Goal: Task Accomplishment & Management: Manage account settings

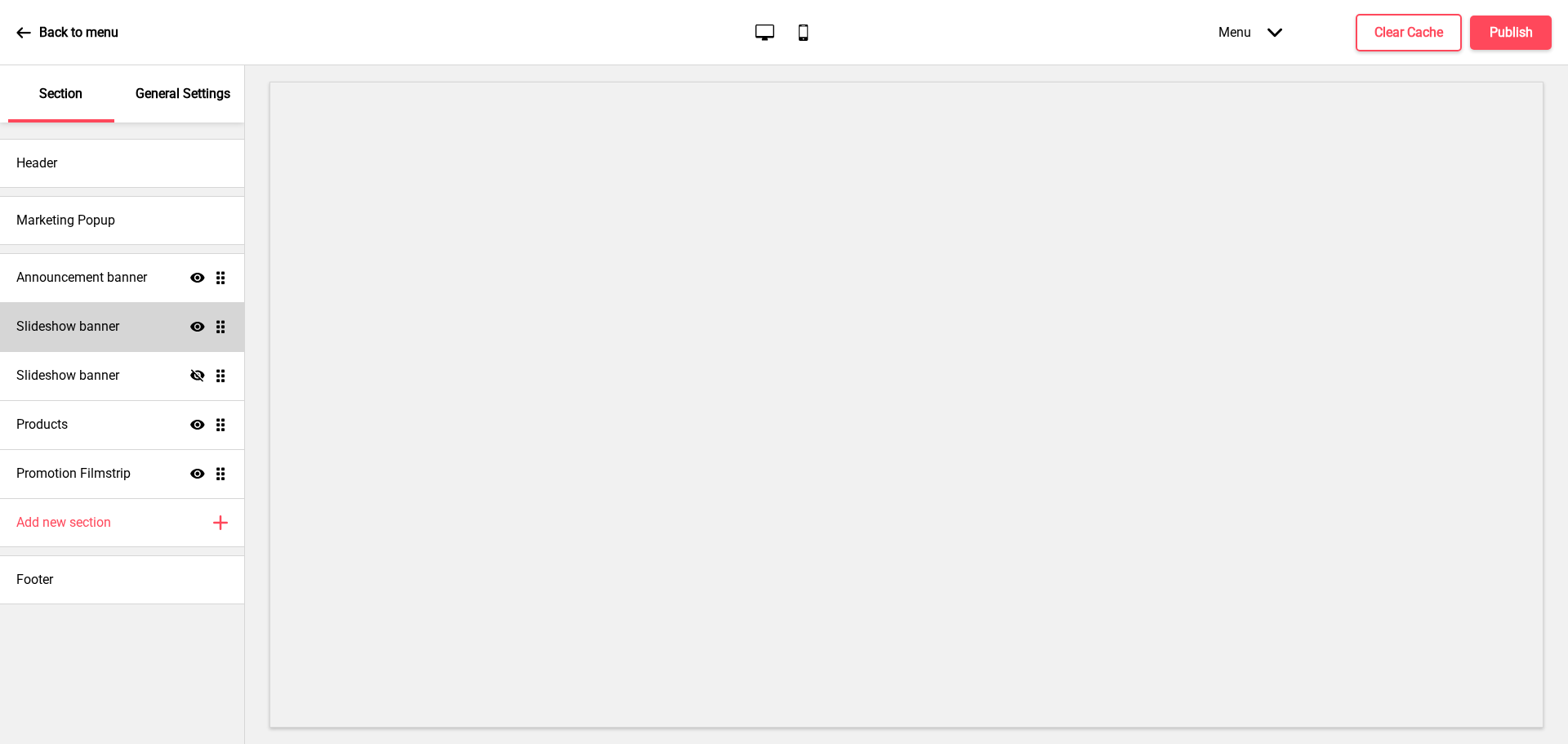
click at [84, 327] on h4 "Slideshow banner" at bounding box center [67, 327] width 103 height 18
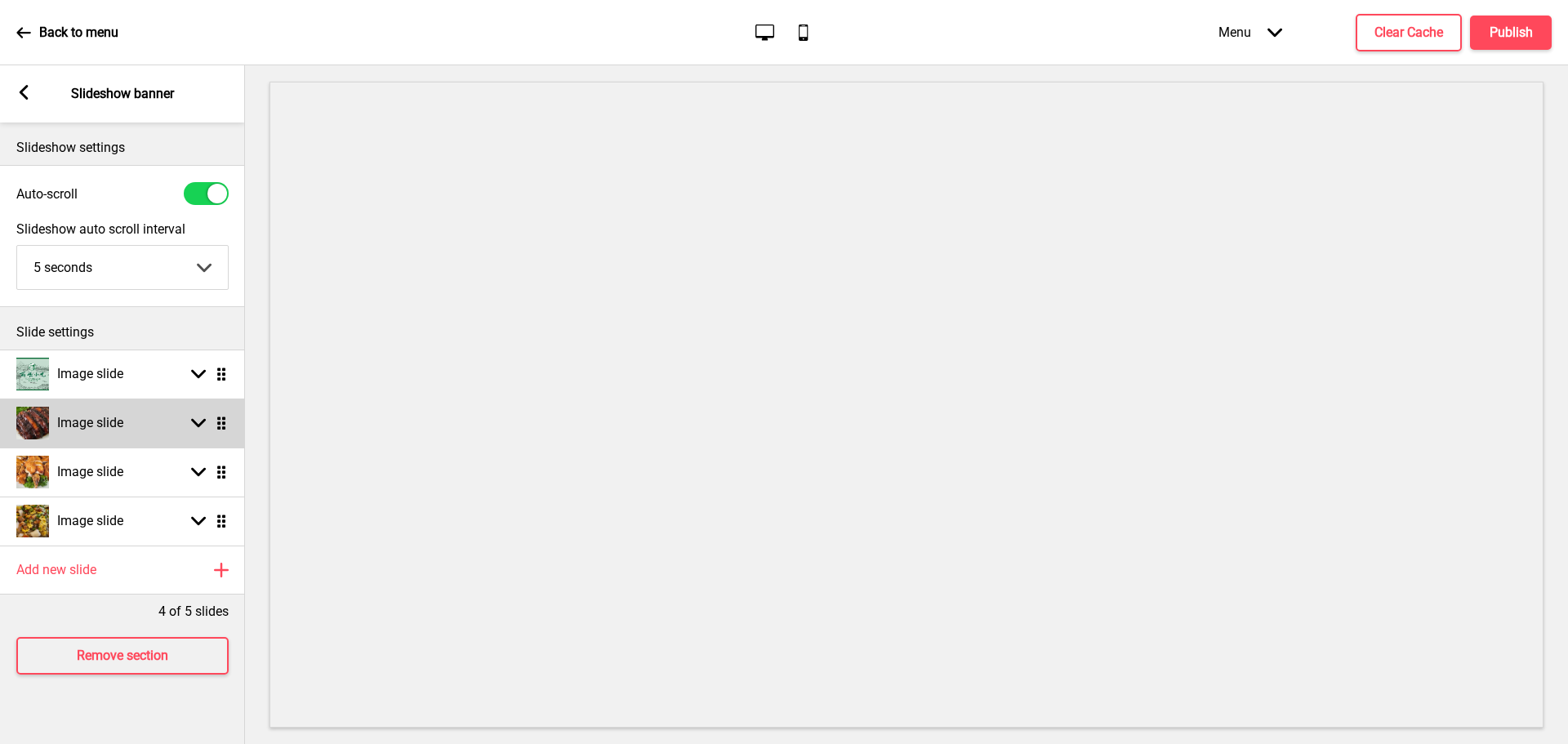
click at [138, 433] on div "Image slide Arrow down Drag" at bounding box center [123, 422] width 245 height 49
select select "right"
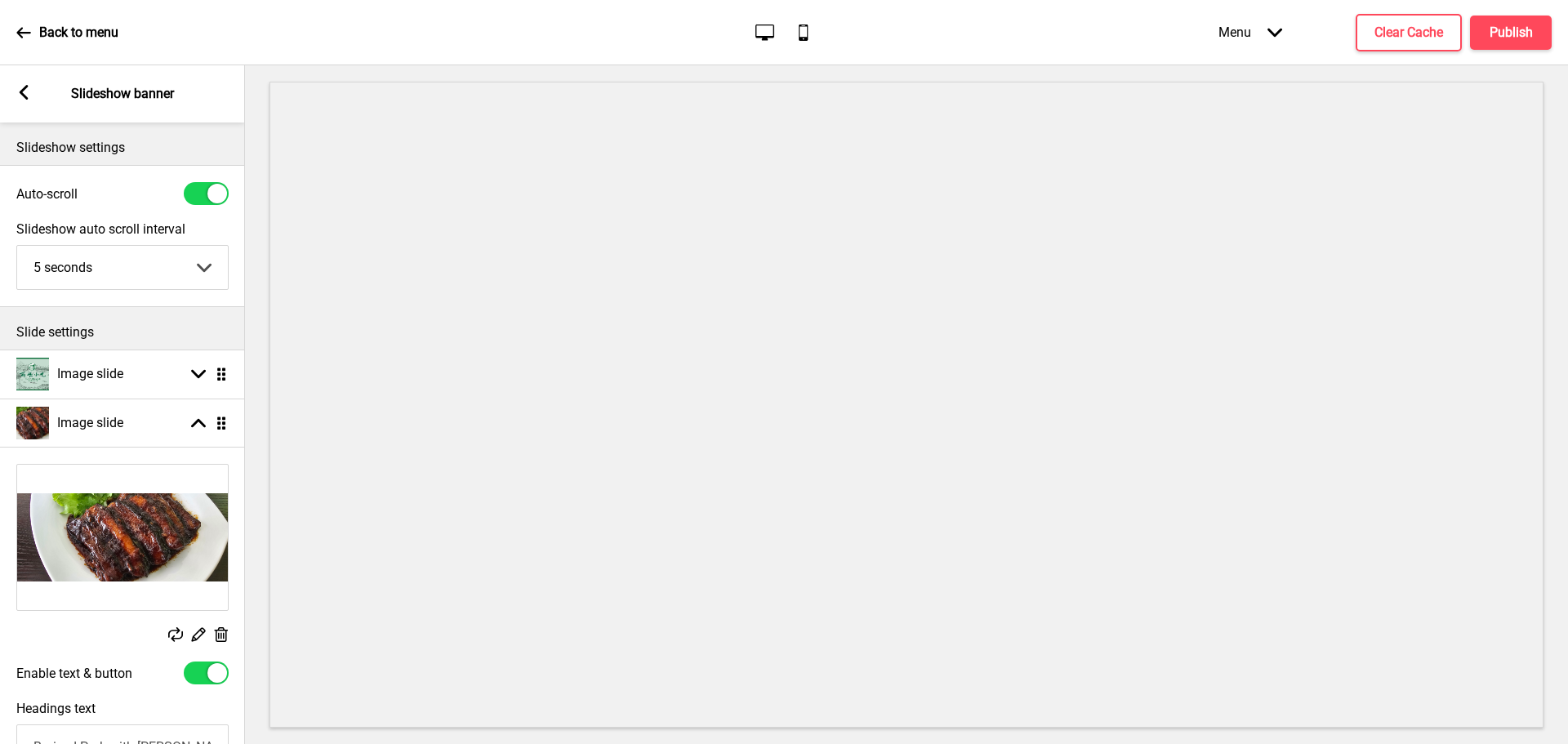
click at [140, 523] on img at bounding box center [123, 538] width 211 height 145
click at [195, 629] on rect at bounding box center [197, 633] width 17 height 17
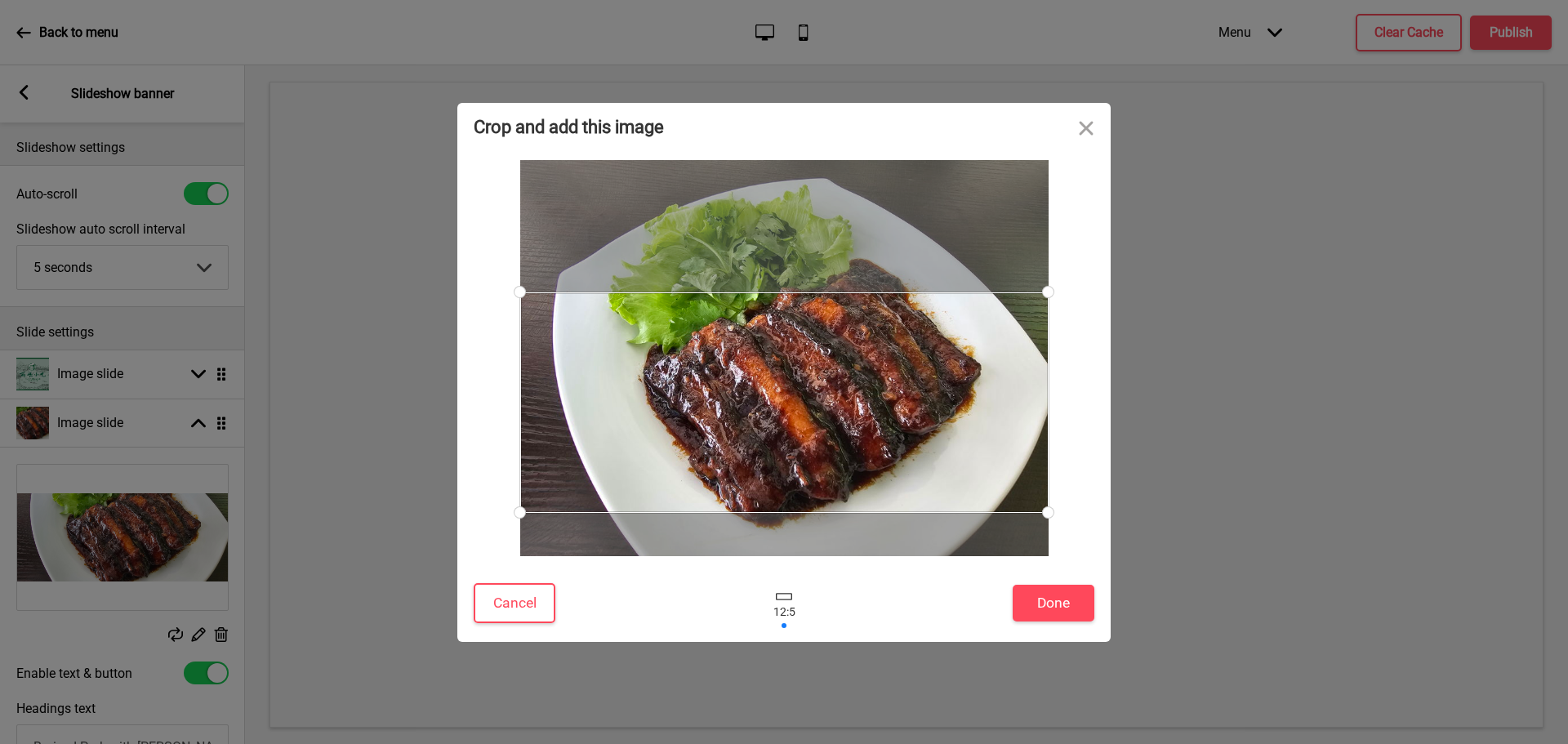
click at [783, 606] on div at bounding box center [784, 603] width 49 height 53
click at [786, 596] on div at bounding box center [784, 596] width 16 height 7
click at [786, 597] on div at bounding box center [784, 596] width 16 height 7
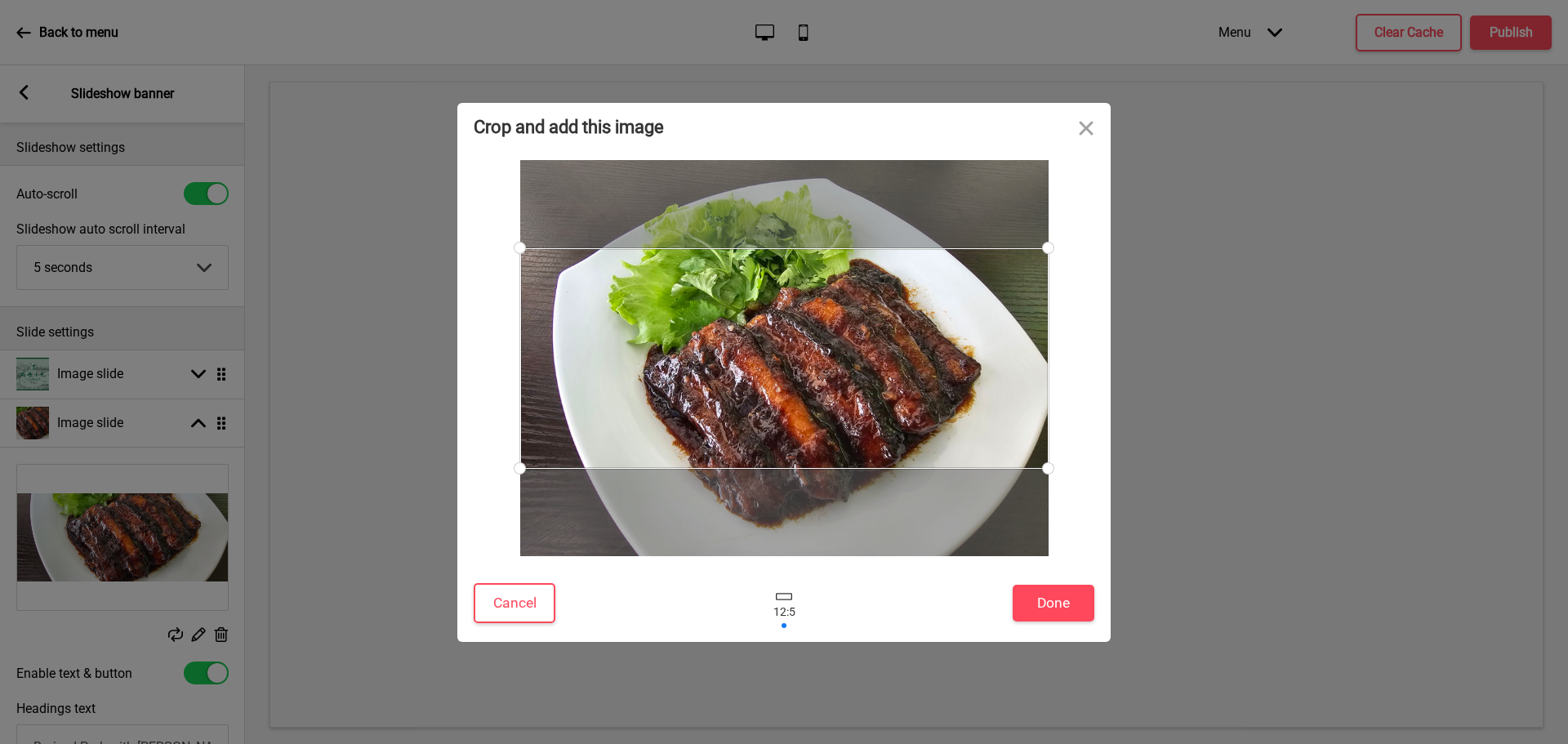
drag, startPoint x: 932, startPoint y: 374, endPoint x: 928, endPoint y: 342, distance: 32.2
click at [928, 342] on div at bounding box center [784, 358] width 529 height 220
click at [506, 586] on button "Cancel" at bounding box center [515, 603] width 82 height 40
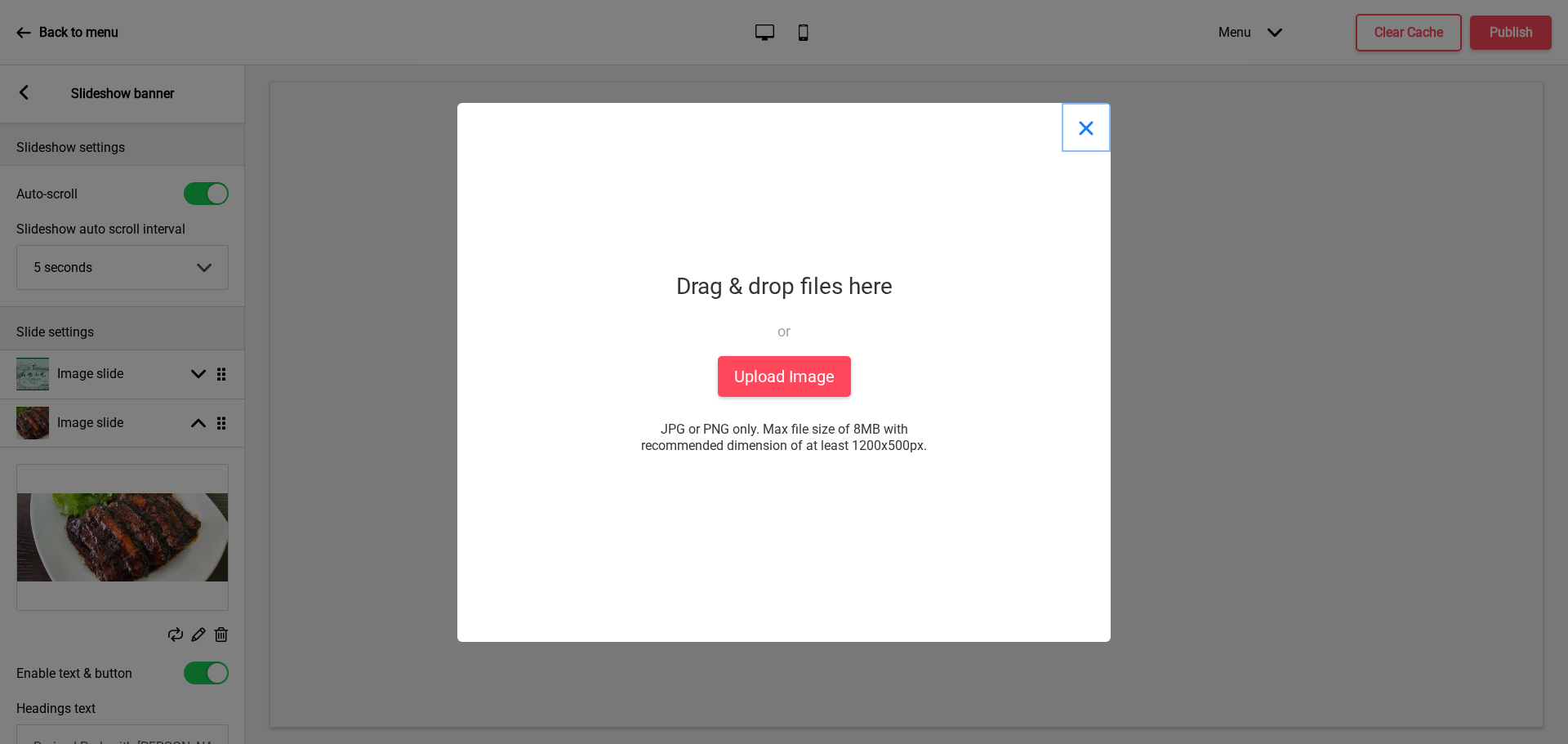
click at [1086, 138] on button "Close" at bounding box center [1086, 126] width 49 height 49
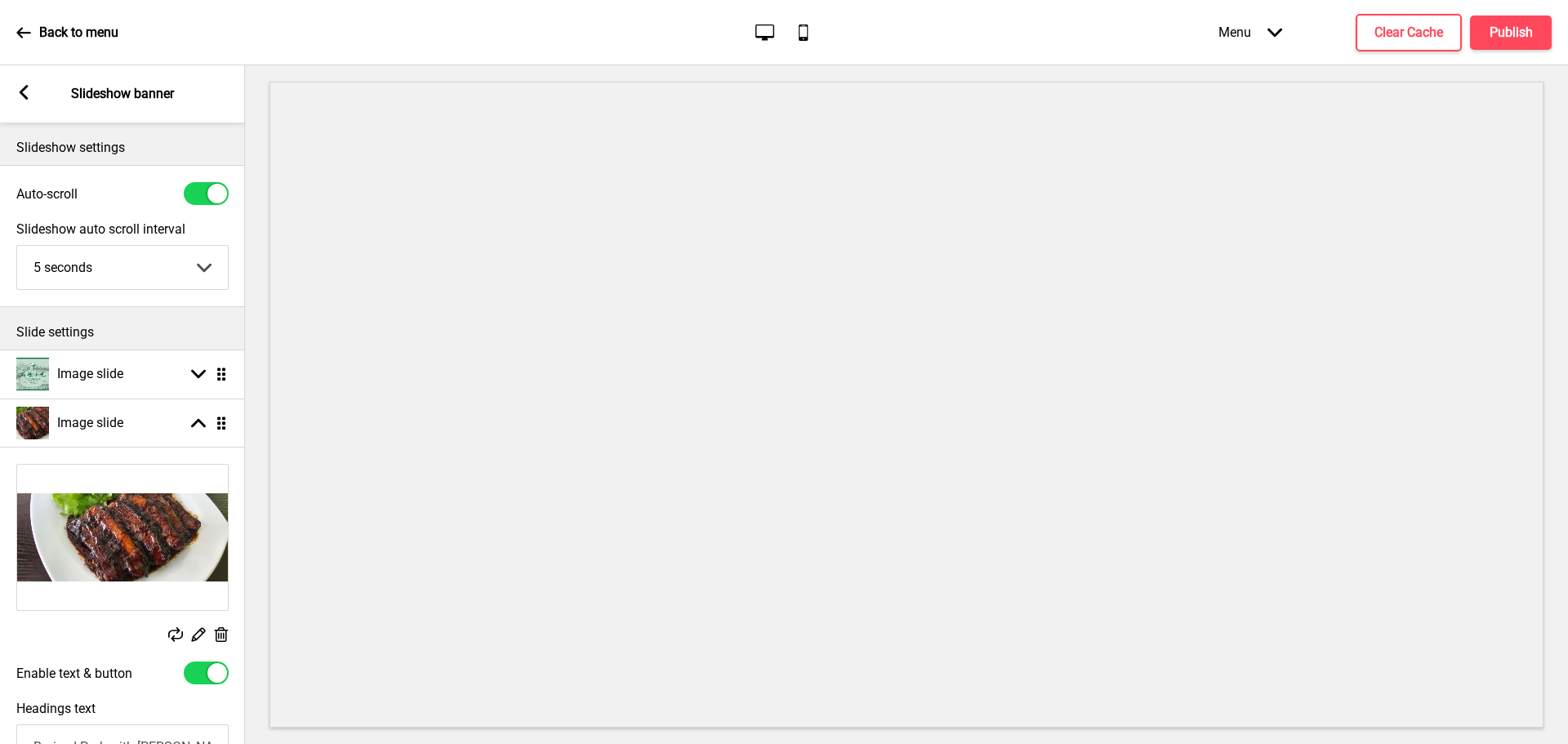
click at [270, 471] on iframe at bounding box center [907, 404] width 1274 height 646
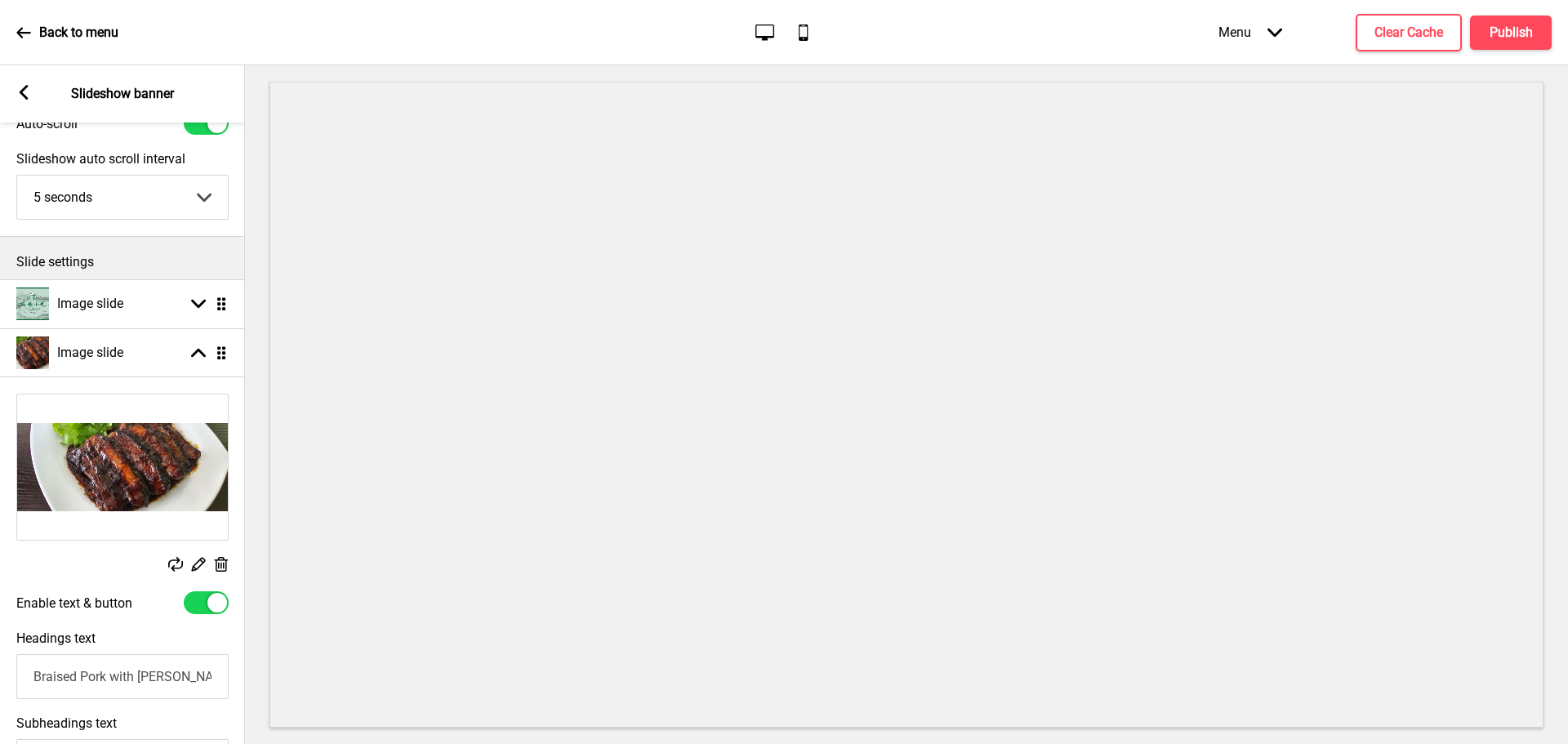
scroll to position [163, 0]
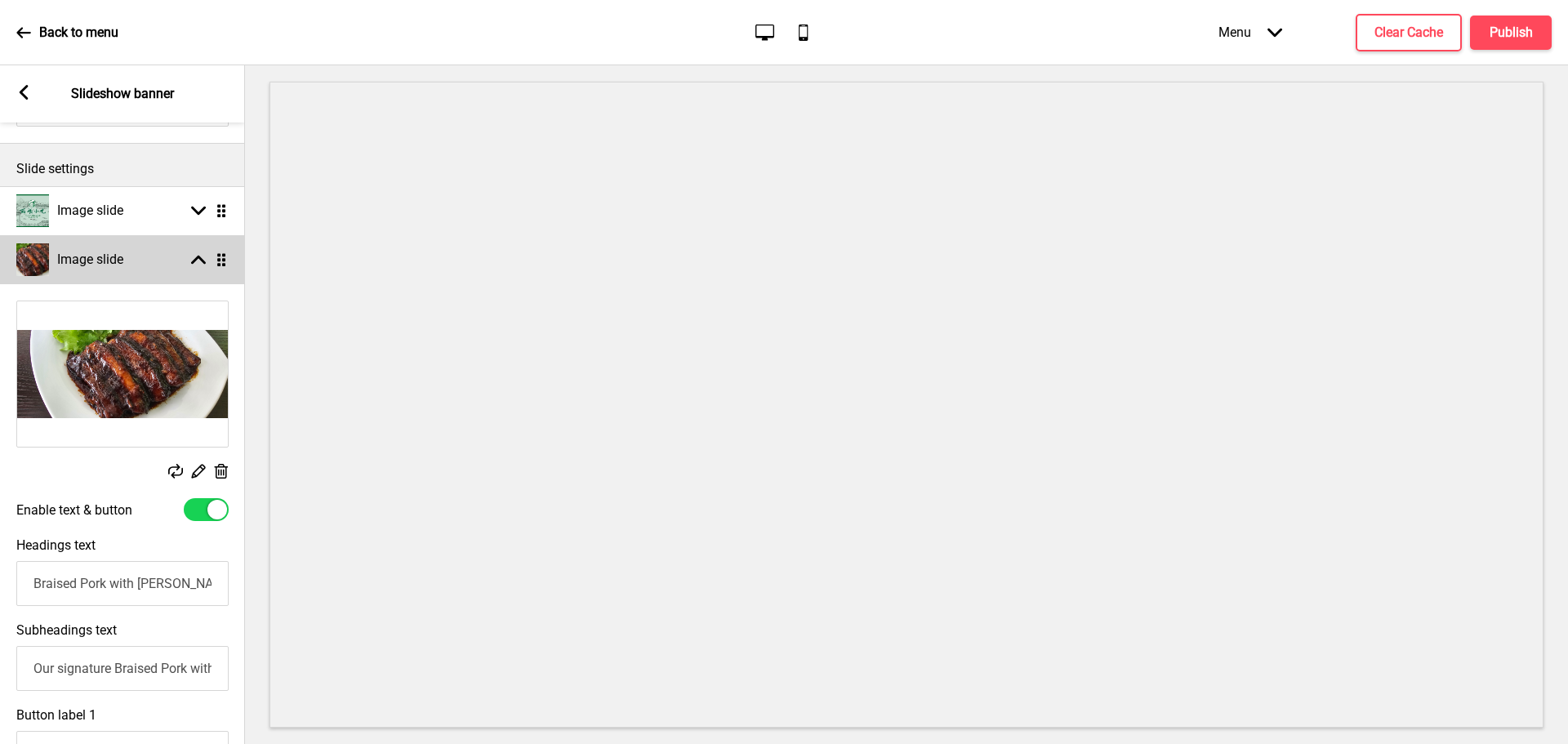
click at [198, 268] on div "Image slide Arrow up Drag" at bounding box center [123, 259] width 245 height 49
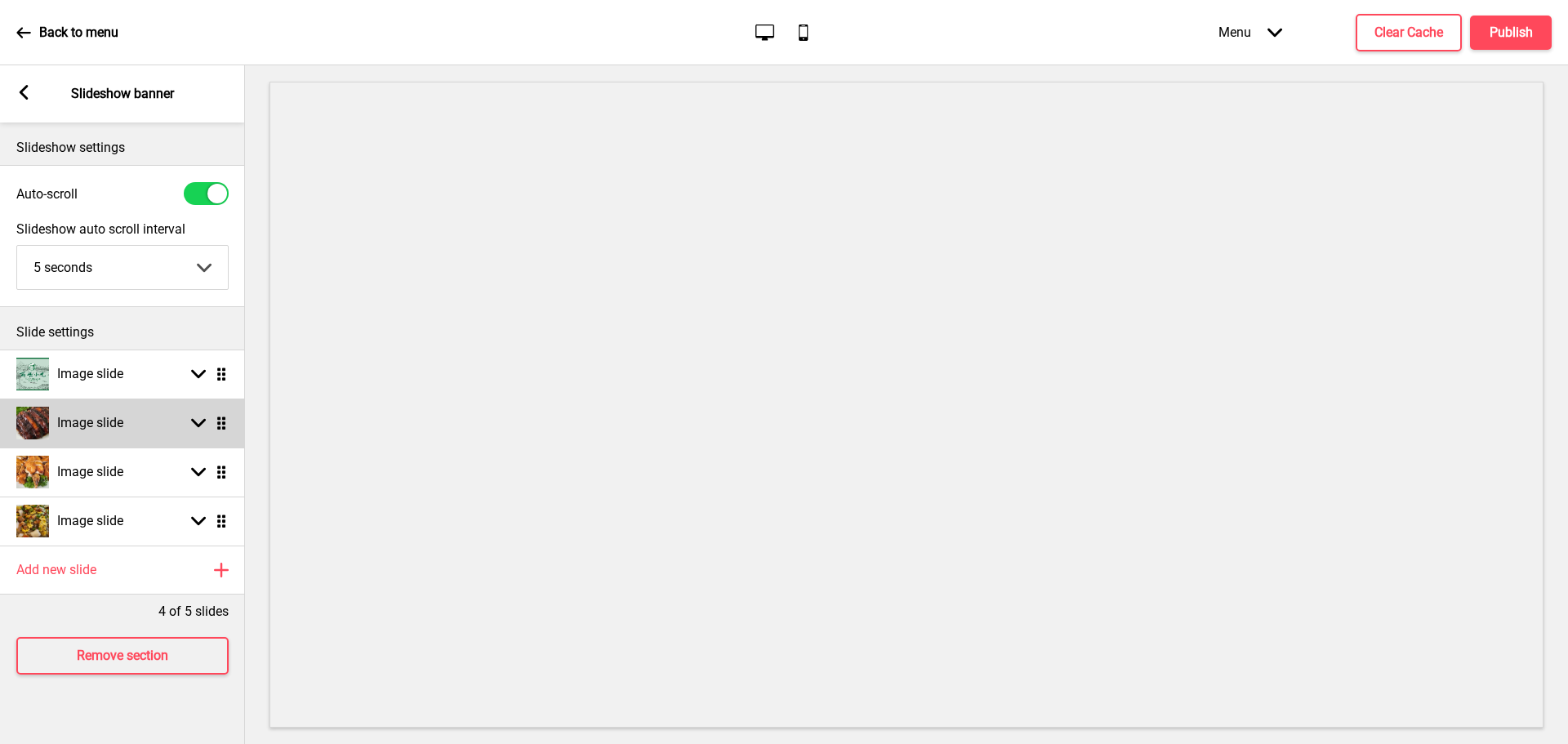
scroll to position [0, 0]
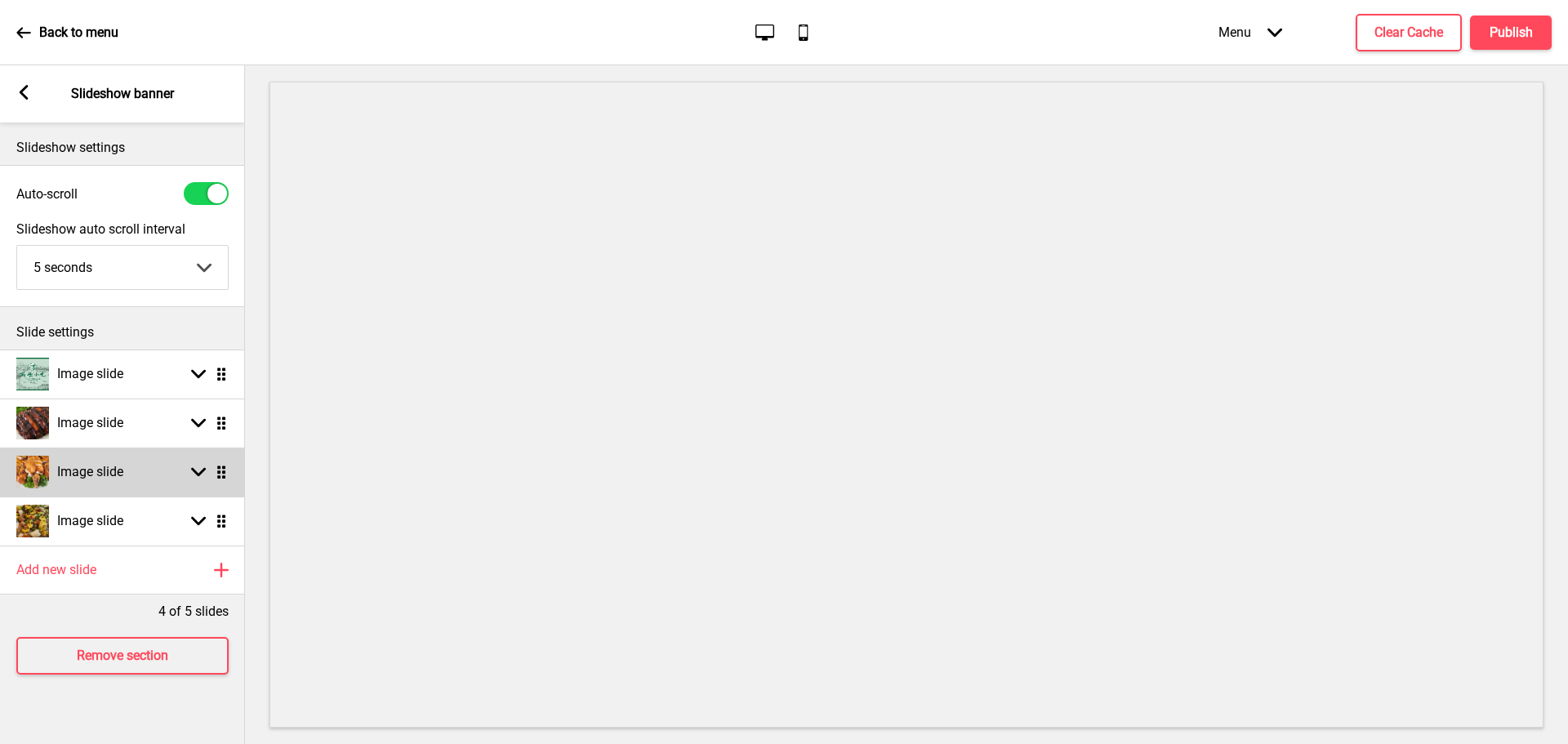
click at [140, 465] on div "Image slide Arrow down Drag" at bounding box center [123, 471] width 245 height 49
select select "right"
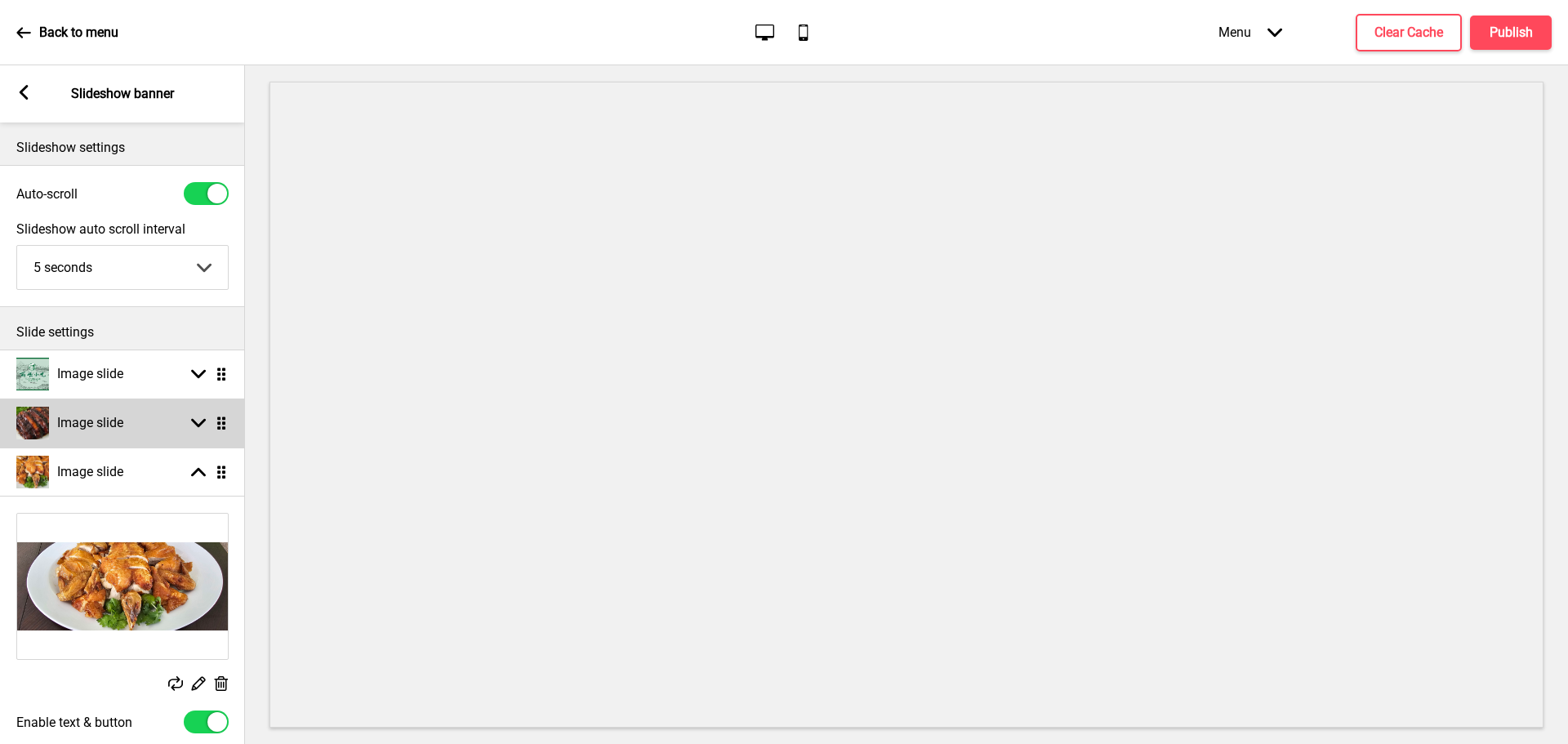
click at [148, 433] on div "Image slide Arrow down Drag" at bounding box center [123, 422] width 245 height 49
select select "right"
